Goal: Task Accomplishment & Management: Complete application form

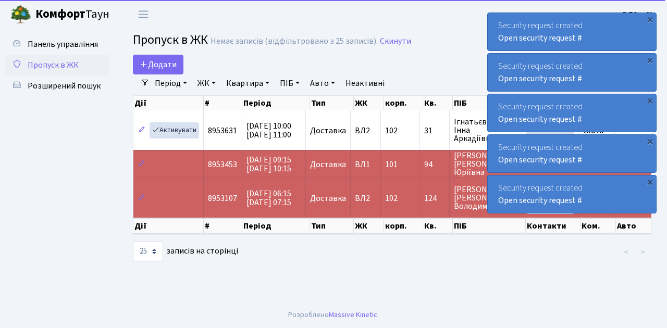
select select "25"
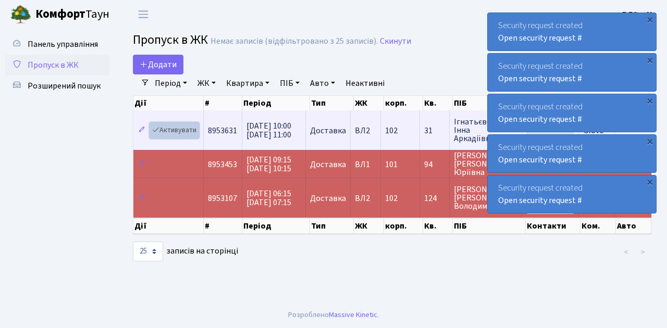
click at [176, 127] on link "Активувати" at bounding box center [175, 130] width 50 height 16
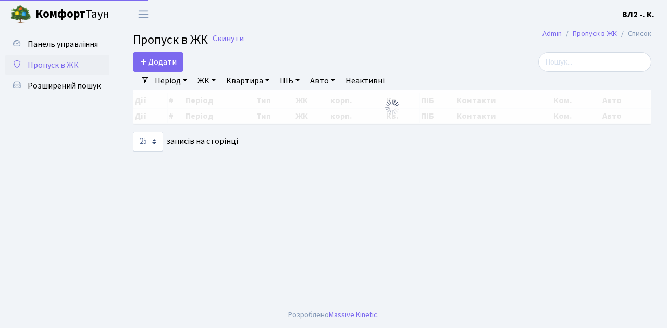
select select "25"
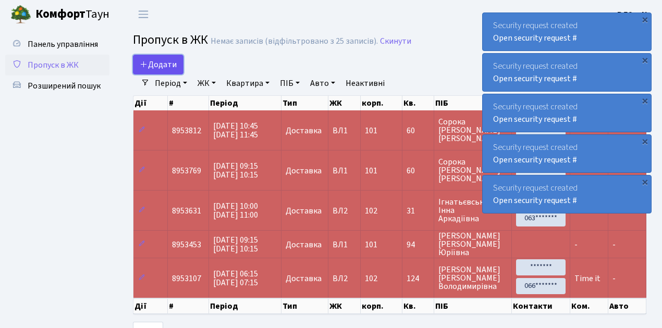
click at [166, 63] on span "Додати" at bounding box center [158, 64] width 37 height 11
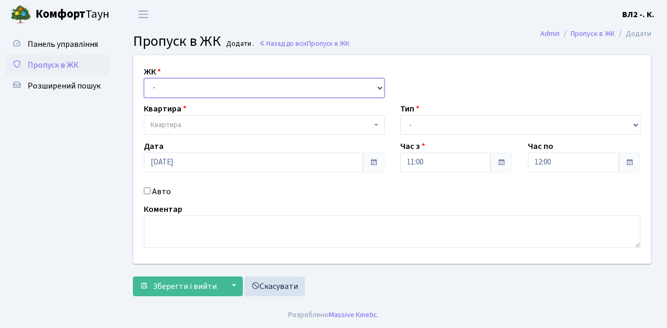
click at [164, 87] on select "- ВЛ1, Ужгородський пров., 4/1 ВЛ2, Голосіївський просп., 76 ВЛ3, пр.Голосіївсь…" at bounding box center [264, 88] width 241 height 20
select select "317"
click at [144, 78] on select "- ВЛ1, Ужгородський пров., 4/1 ВЛ2, Голосіївський просп., 76 ВЛ3, пр.Голосіївсь…" at bounding box center [264, 88] width 241 height 20
select select
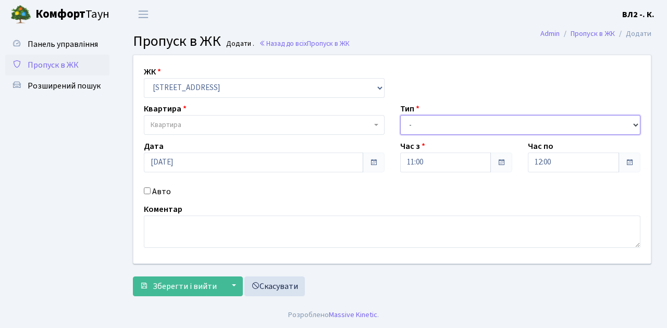
click at [441, 126] on select "- Доставка Таксі Гості Сервіс" at bounding box center [520, 125] width 241 height 20
select select "1"
click at [400, 115] on select "- Доставка Таксі Гості Сервіс" at bounding box center [520, 125] width 241 height 20
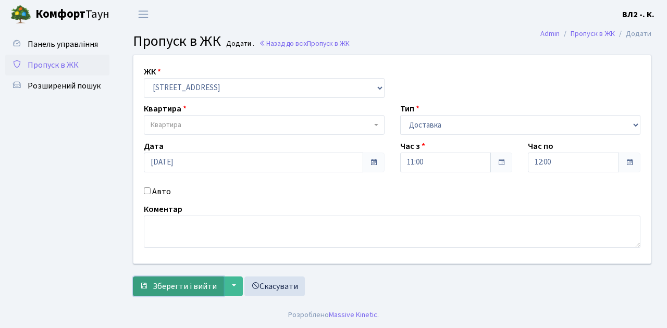
click at [188, 287] on span "Зберегти і вийти" at bounding box center [185, 286] width 64 height 11
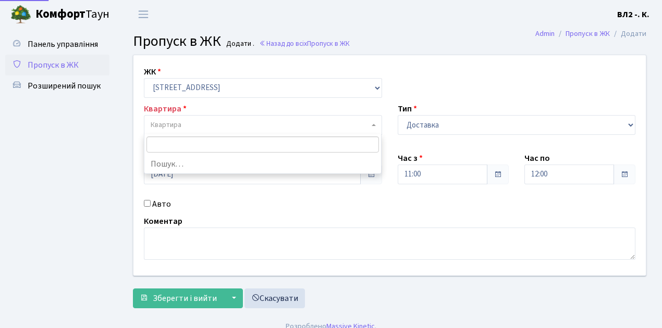
click at [193, 125] on span "Квартира" at bounding box center [260, 125] width 218 height 10
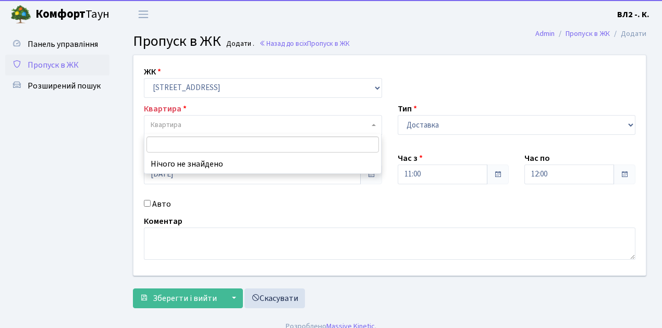
click at [190, 145] on input "search" at bounding box center [262, 145] width 233 height 16
type input "119"
select select "38293"
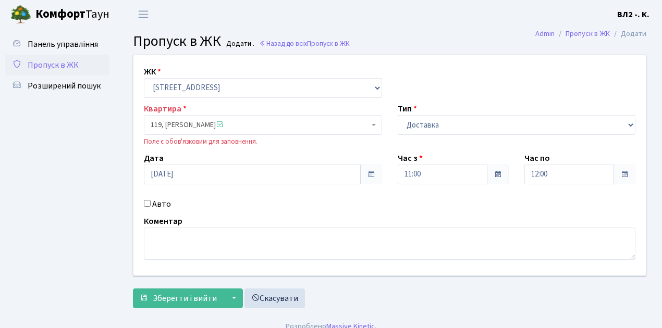
click at [205, 116] on span "119, Славна Ірина Олегівна" at bounding box center [263, 125] width 238 height 20
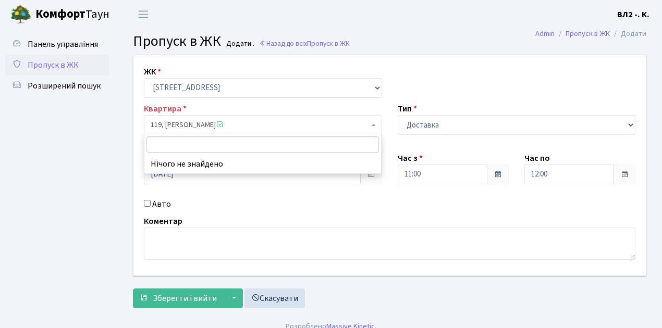
click at [194, 141] on input "search" at bounding box center [262, 145] width 233 height 16
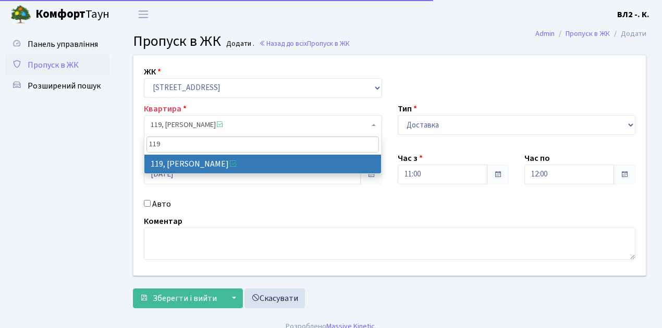
type input "119"
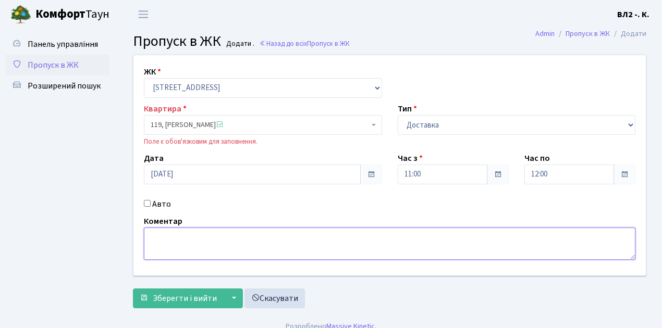
click at [178, 241] on textarea at bounding box center [390, 244] width 492 height 32
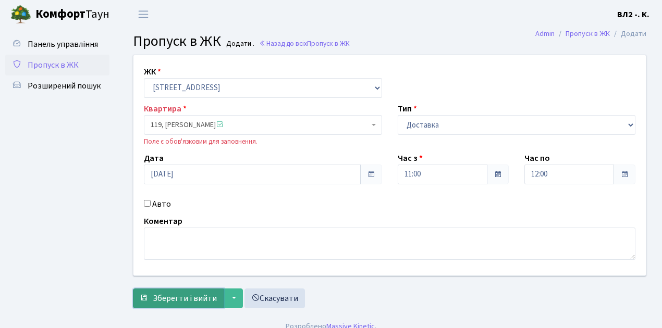
click at [191, 294] on span "Зберегти і вийти" at bounding box center [185, 298] width 64 height 11
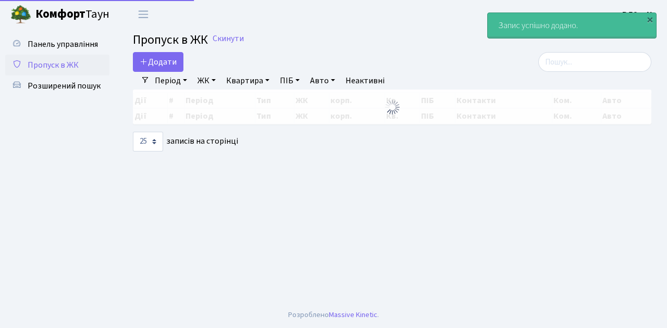
select select "25"
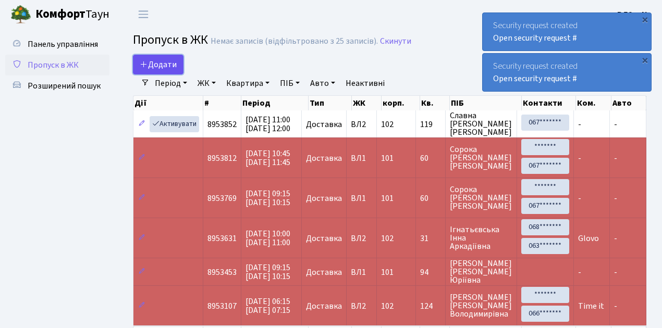
click at [166, 67] on span "Додати" at bounding box center [158, 64] width 37 height 11
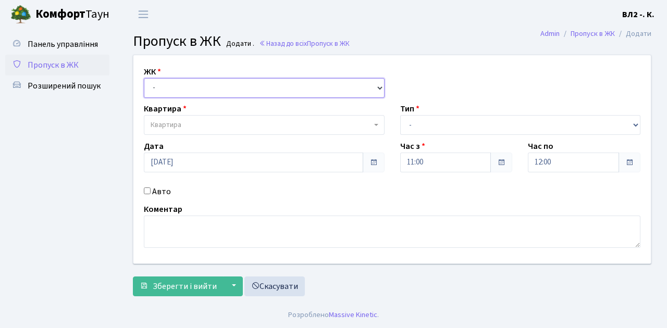
click at [166, 85] on select "- [STREET_ADDRESS][PERSON_NAME]" at bounding box center [264, 88] width 241 height 20
select select "317"
click at [144, 78] on select "- [STREET_ADDRESS][PERSON_NAME]" at bounding box center [264, 88] width 241 height 20
select select
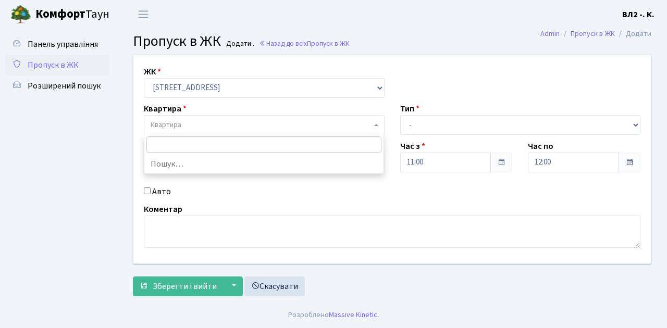
click at [191, 121] on span "Квартира" at bounding box center [261, 125] width 221 height 10
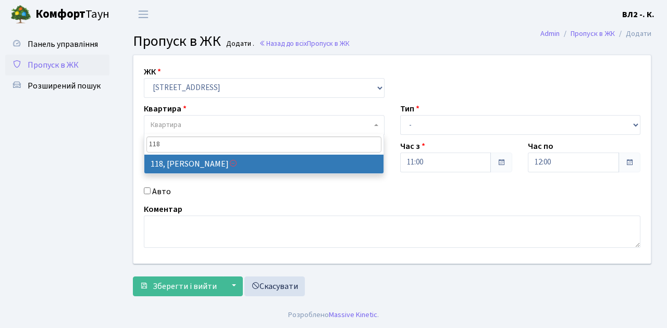
type input "118"
select select "38290"
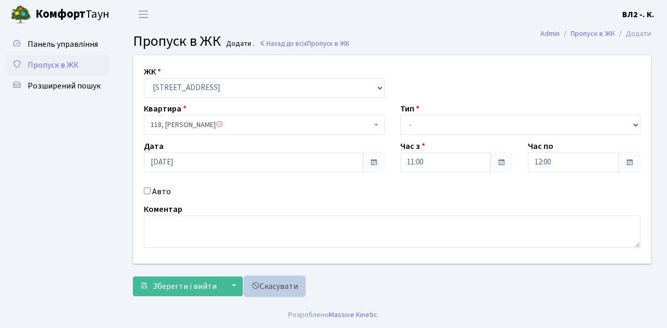
click at [264, 288] on link "Скасувати" at bounding box center [274, 287] width 60 height 20
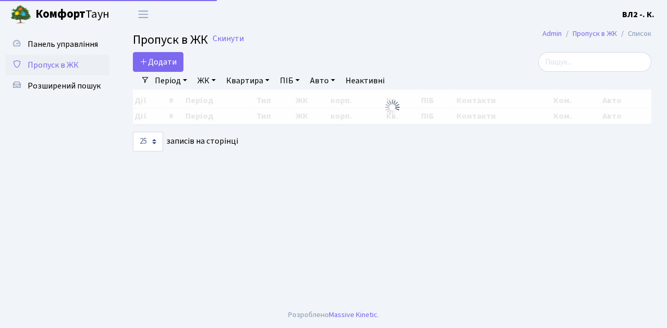
select select "25"
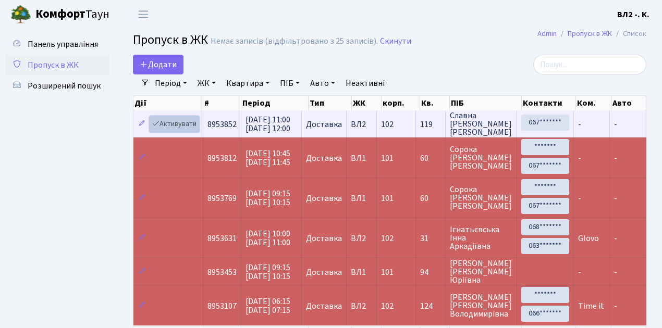
click at [180, 127] on link "Активувати" at bounding box center [175, 124] width 50 height 16
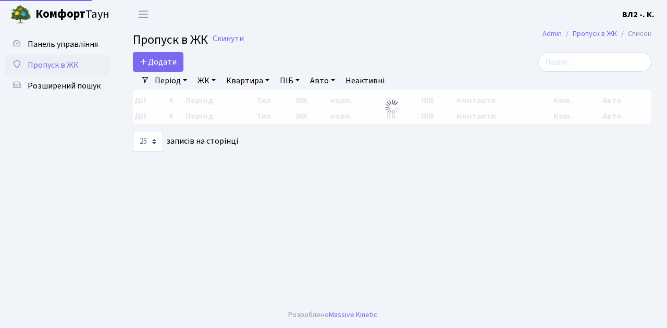
select select "25"
